Goal: Navigation & Orientation: Find specific page/section

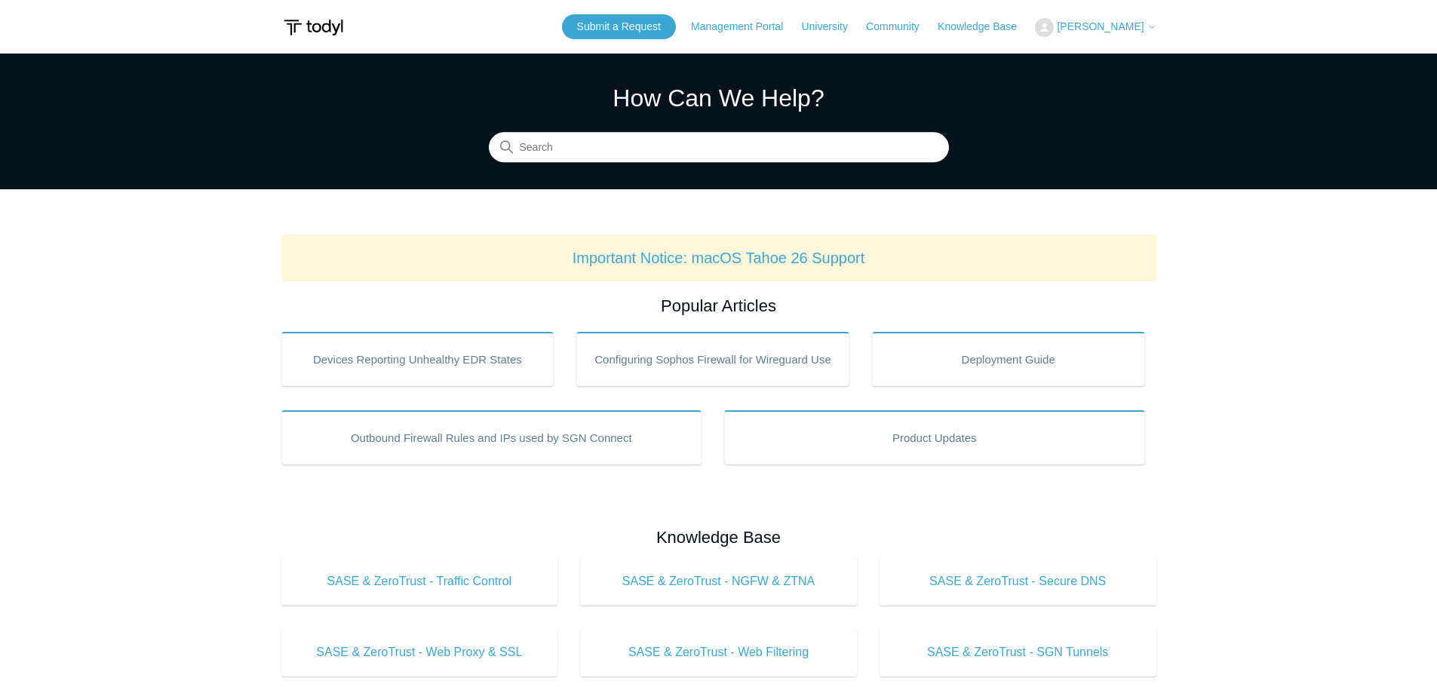
click at [1106, 21] on span "[PERSON_NAME]" at bounding box center [1099, 26] width 87 height 12
click at [971, 30] on link "Knowledge Base" at bounding box center [984, 27] width 94 height 16
click at [967, 25] on link "Knowledge Base" at bounding box center [984, 27] width 94 height 16
click at [906, 25] on link "Community" at bounding box center [900, 27] width 69 height 16
